Goal: Information Seeking & Learning: Find specific fact

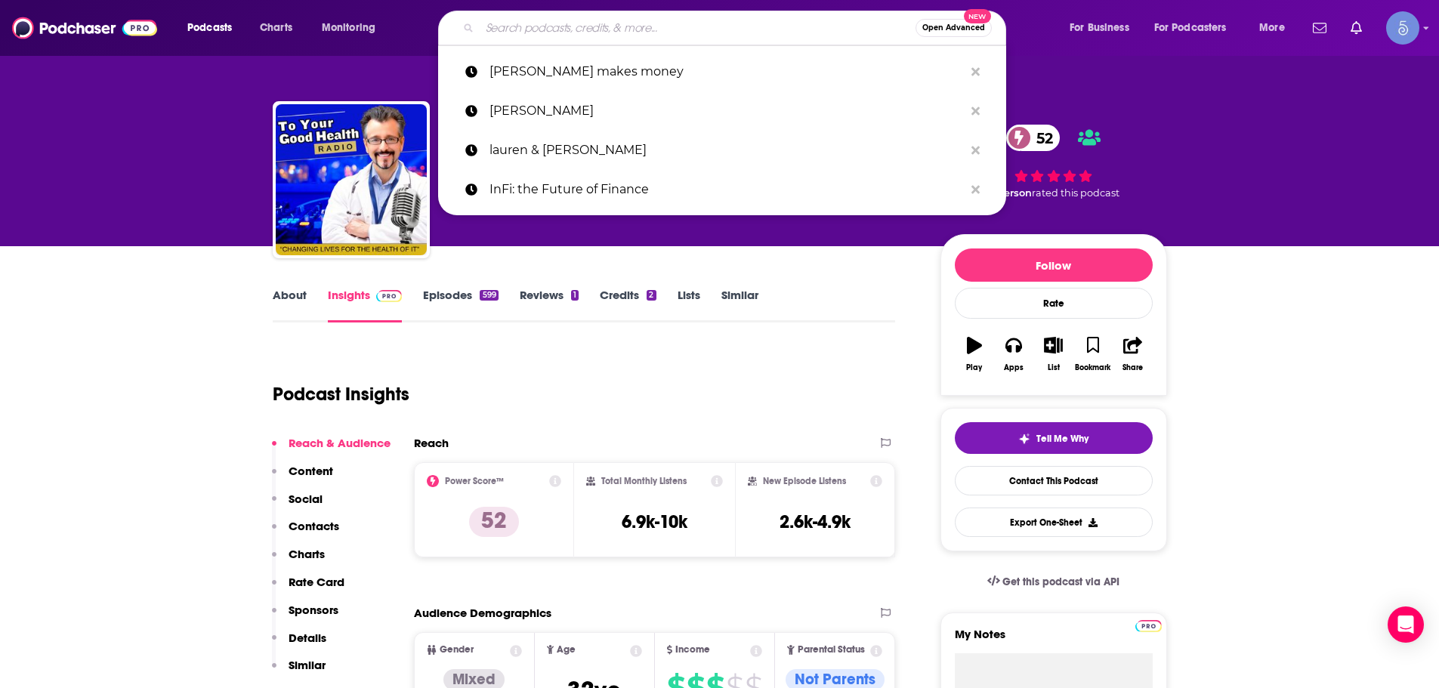
click at [536, 35] on input "Search podcasts, credits, & more..." at bounding box center [698, 28] width 436 height 24
paste input "The Thick Thighs Save Lives Podcast"
type input "The Thick Thighs Save Lives Podcast"
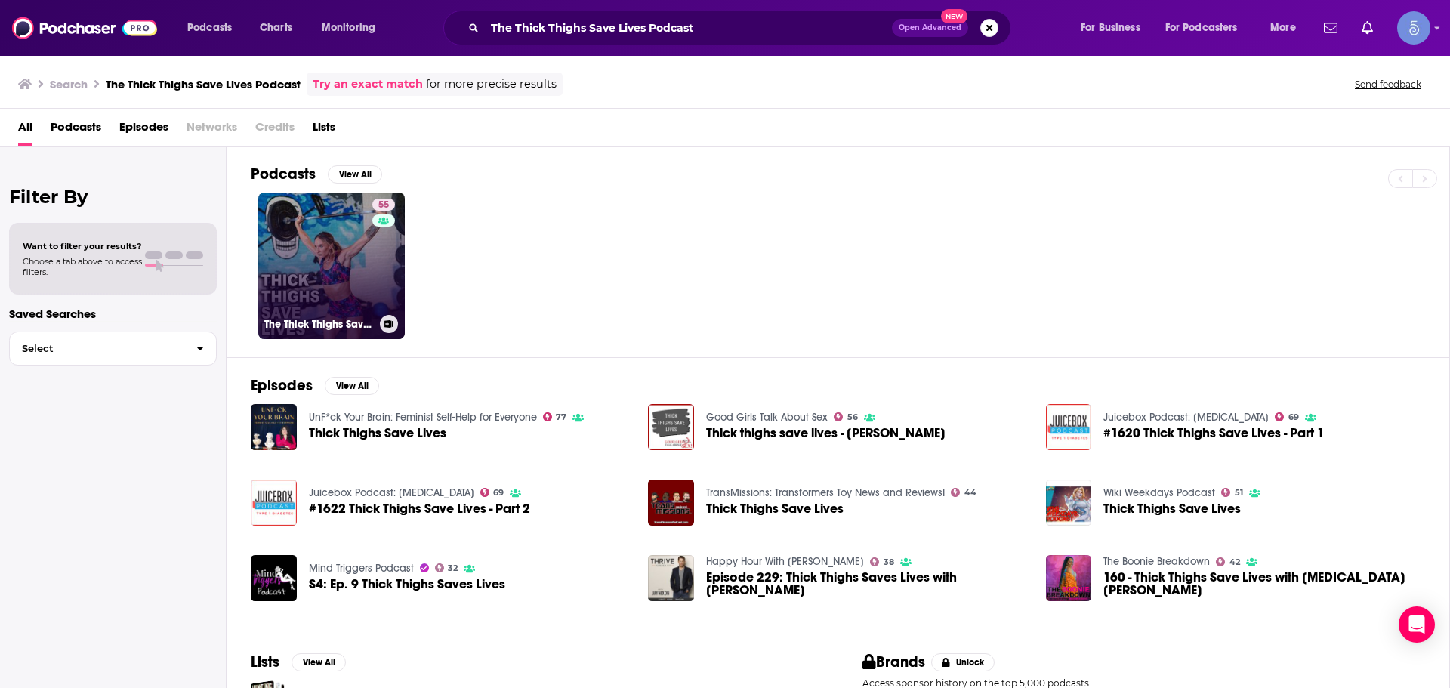
click at [386, 280] on div "55" at bounding box center [385, 257] width 26 height 116
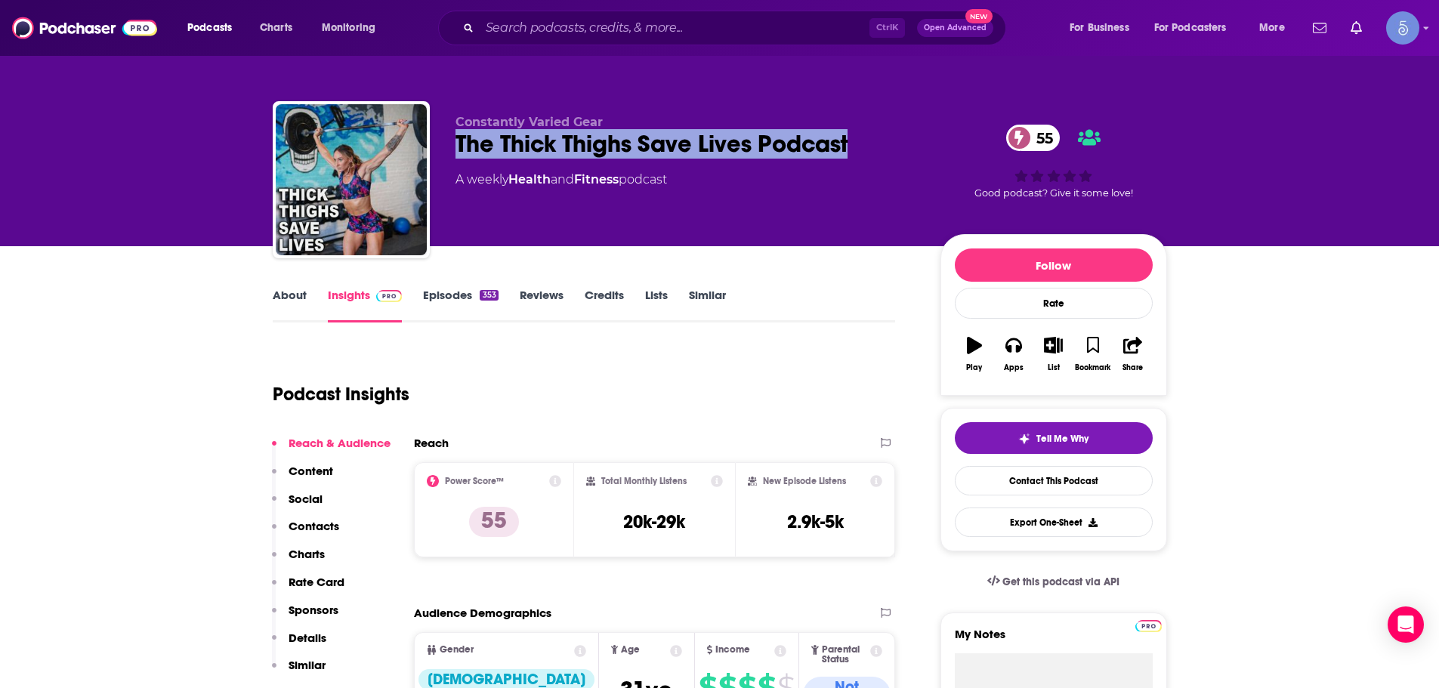
drag, startPoint x: 451, startPoint y: 142, endPoint x: 857, endPoint y: 143, distance: 405.7
click at [857, 143] on div "Constantly Varied Gear The Thick Thighs Save Lives Podcast 55 A weekly Health a…" at bounding box center [720, 182] width 894 height 163
copy h2 "The Thick Thighs Save Lives Podcast"
